Goal: Obtain resource: Obtain resource

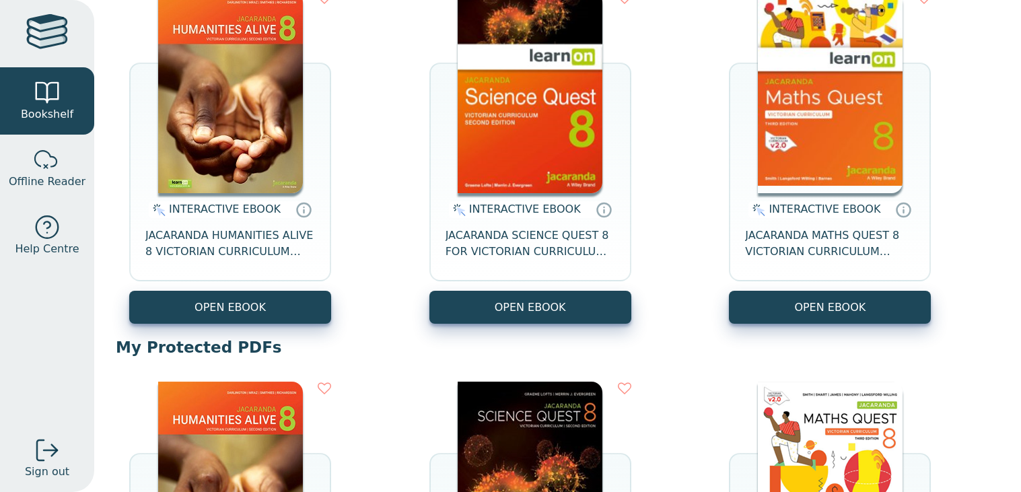
scroll to position [192, 0]
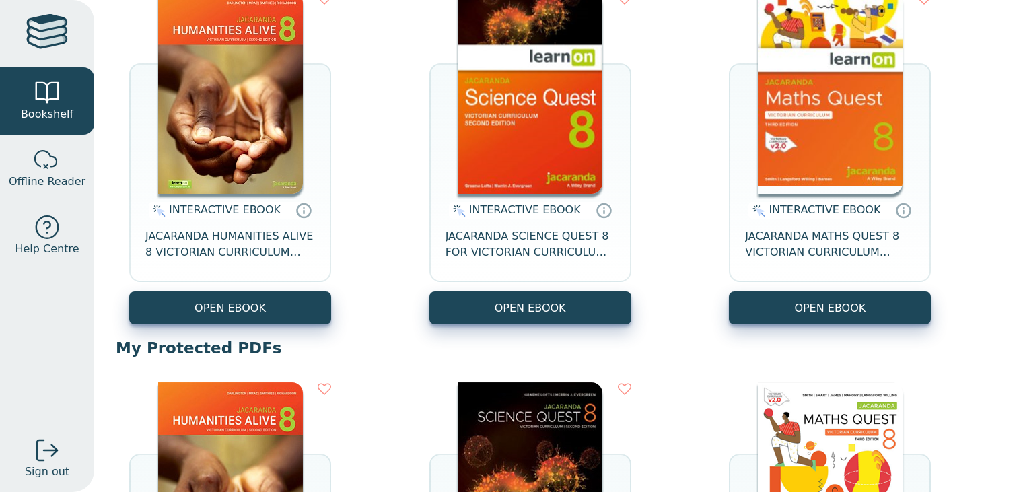
click at [223, 310] on button "OPEN EBOOK" at bounding box center [230, 307] width 202 height 33
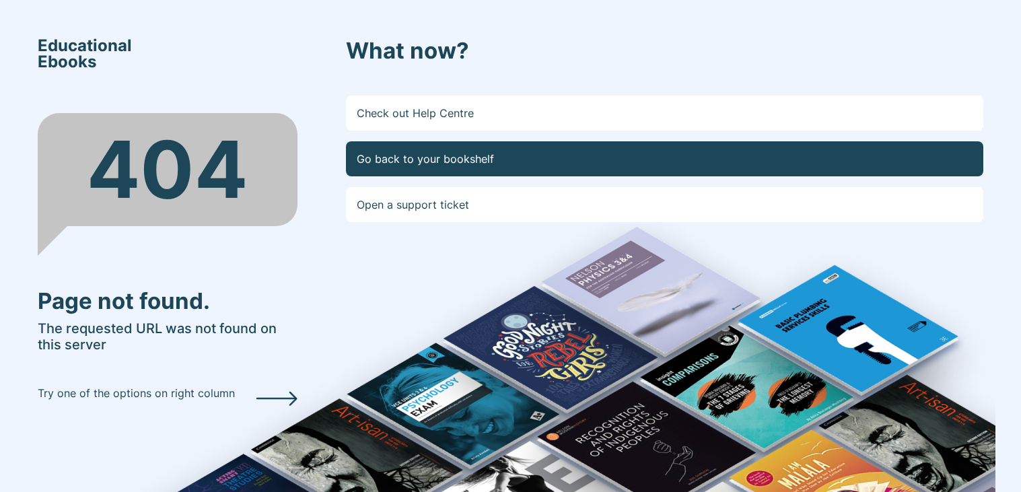
click at [517, 153] on link "Go back to your bookshelf" at bounding box center [665, 158] width 638 height 35
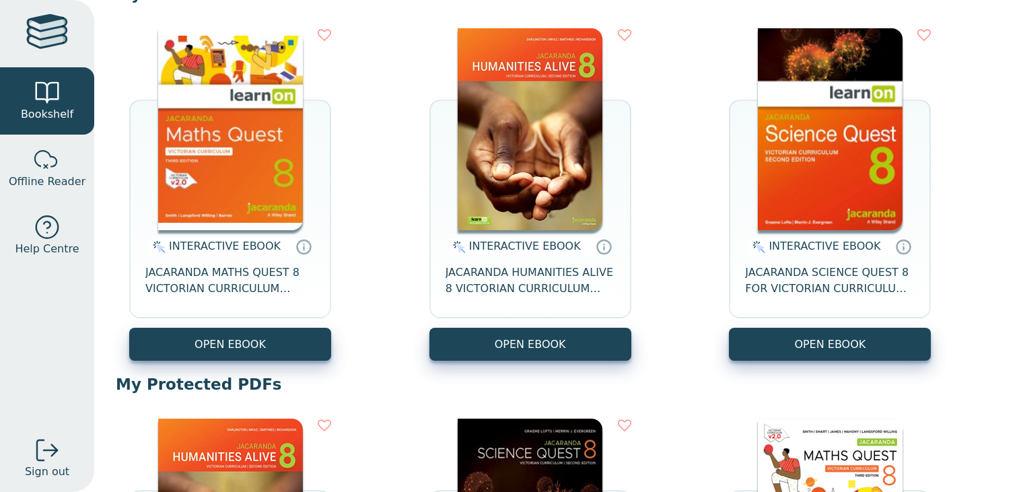
scroll to position [146, 0]
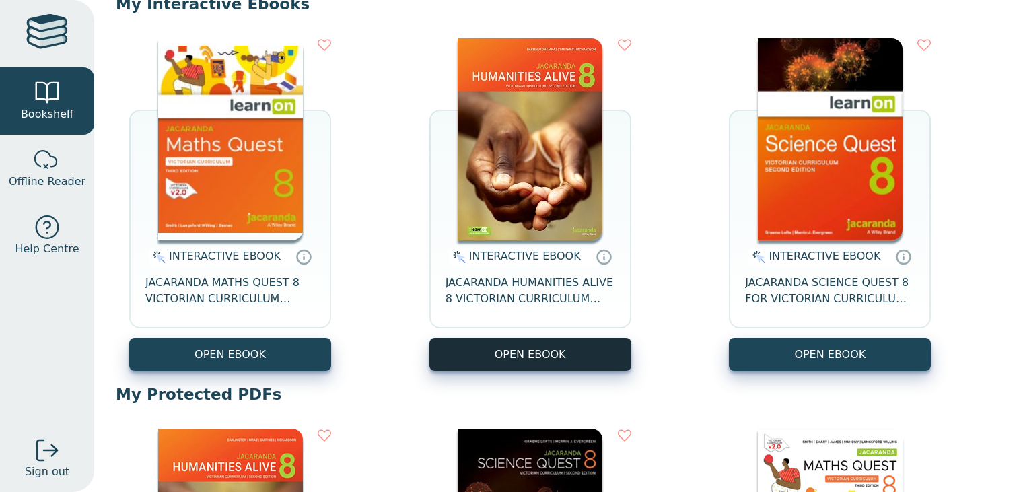
click at [573, 338] on button "OPEN EBOOK" at bounding box center [530, 354] width 202 height 33
